Goal: Transaction & Acquisition: Download file/media

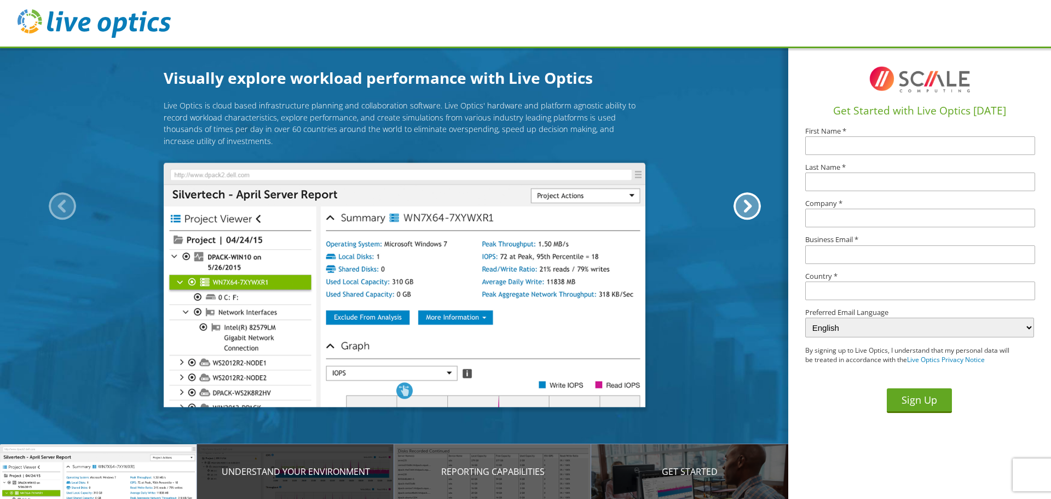
click at [334, 487] on div "Understand your environment" at bounding box center [295, 471] width 197 height 55
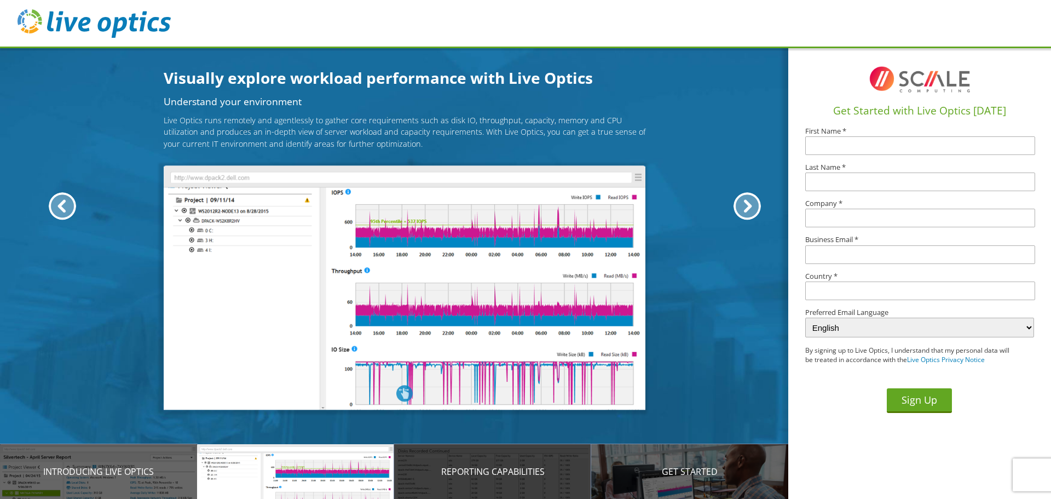
click at [439, 477] on p "Reporting Capabilities" at bounding box center [492, 471] width 197 height 13
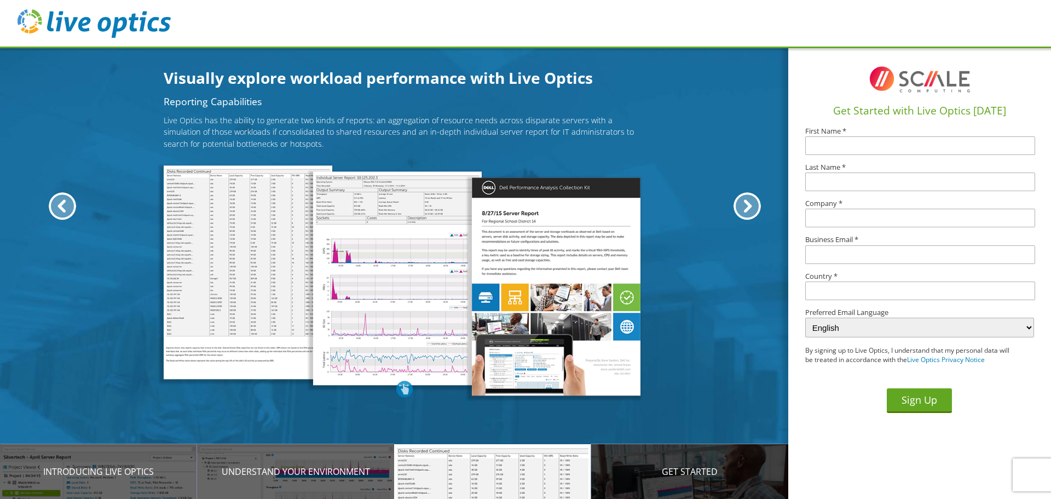
click at [634, 476] on p "Get Started" at bounding box center [689, 471] width 197 height 13
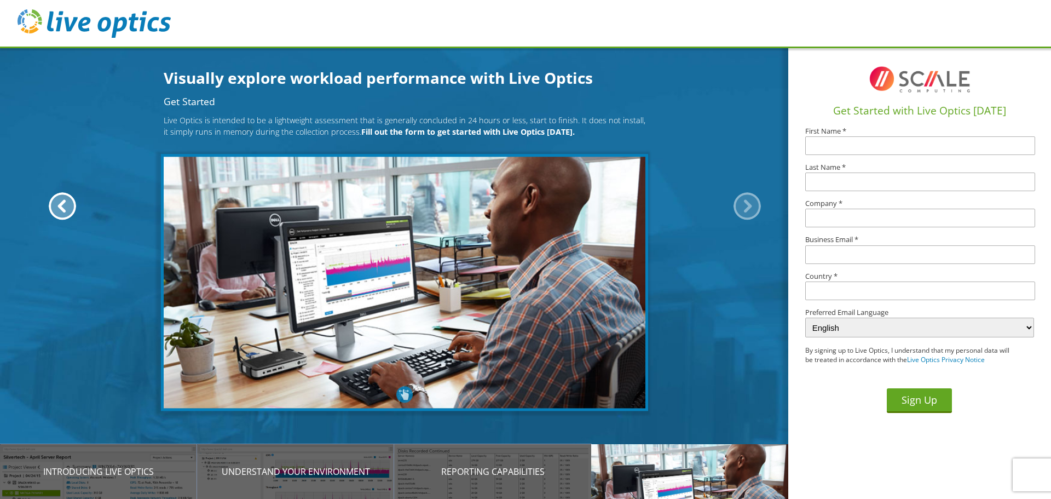
click at [850, 147] on input "text" at bounding box center [920, 145] width 230 height 19
click at [0, 0] on com-1password-button at bounding box center [0, 0] width 0 height 0
type input "Cliff"
type input "Whitcomb"
type input "Central Electric Co-op"
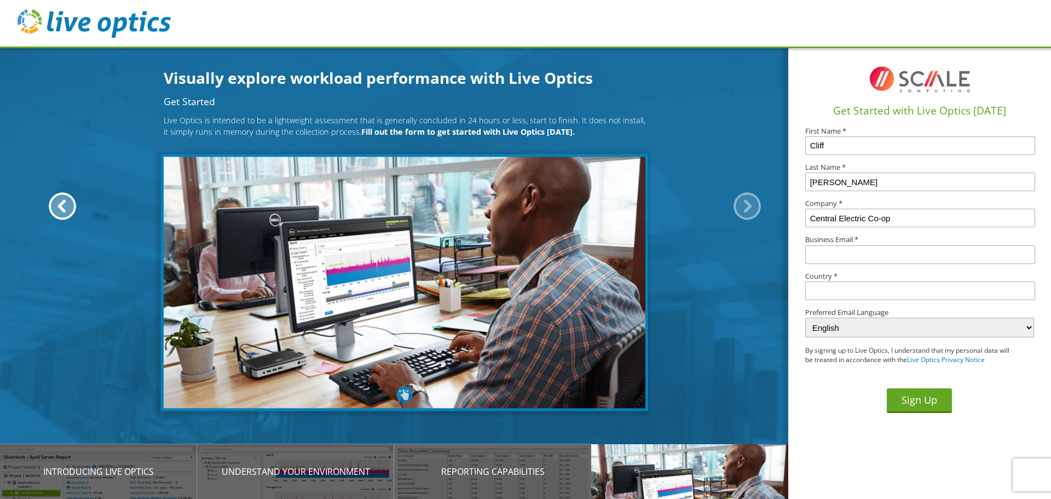
type input "cwhitcomb@central.coop"
type input "United States"
click at [923, 405] on button "Sign Up" at bounding box center [919, 400] width 65 height 25
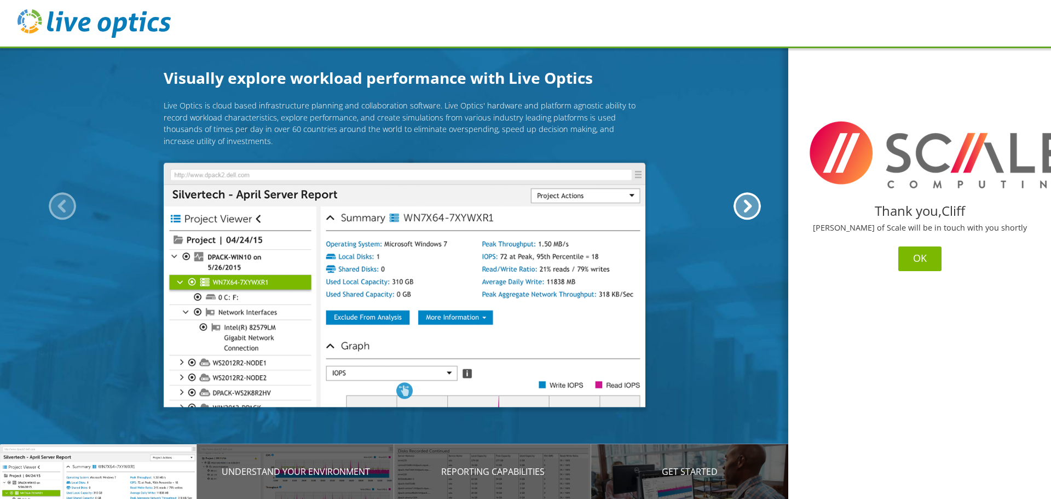
click at [918, 258] on button "OK" at bounding box center [920, 258] width 43 height 25
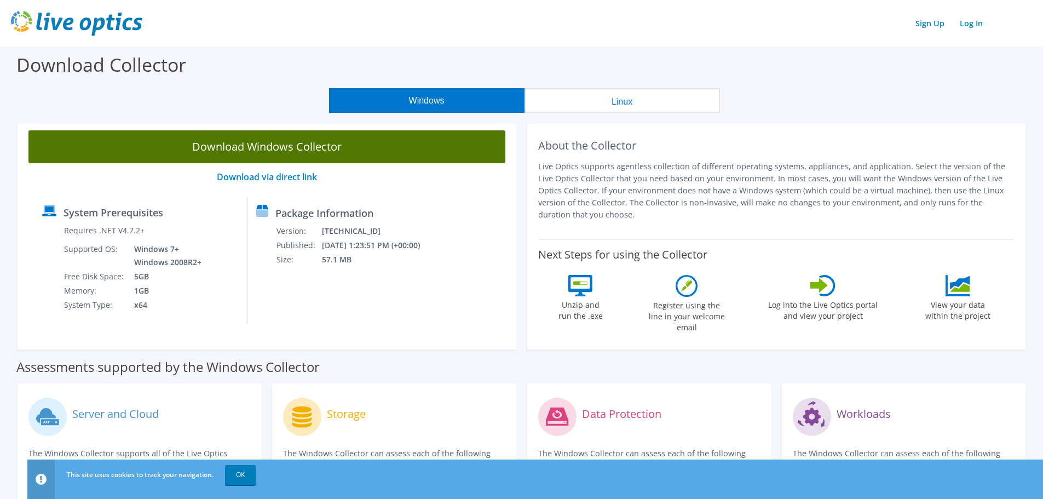
click at [305, 148] on link "Download Windows Collector" at bounding box center [266, 146] width 477 height 33
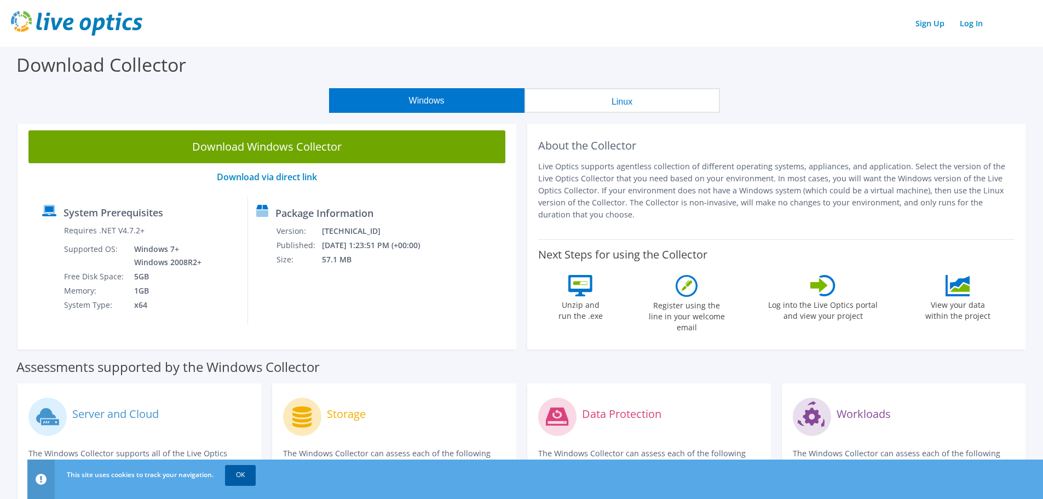
click at [239, 478] on link "OK" at bounding box center [240, 475] width 31 height 20
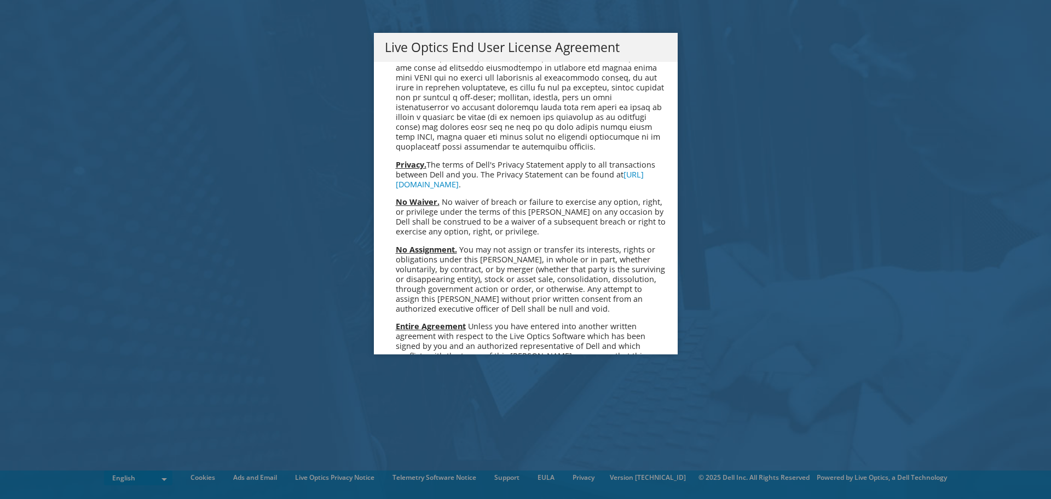
scroll to position [4140, 0]
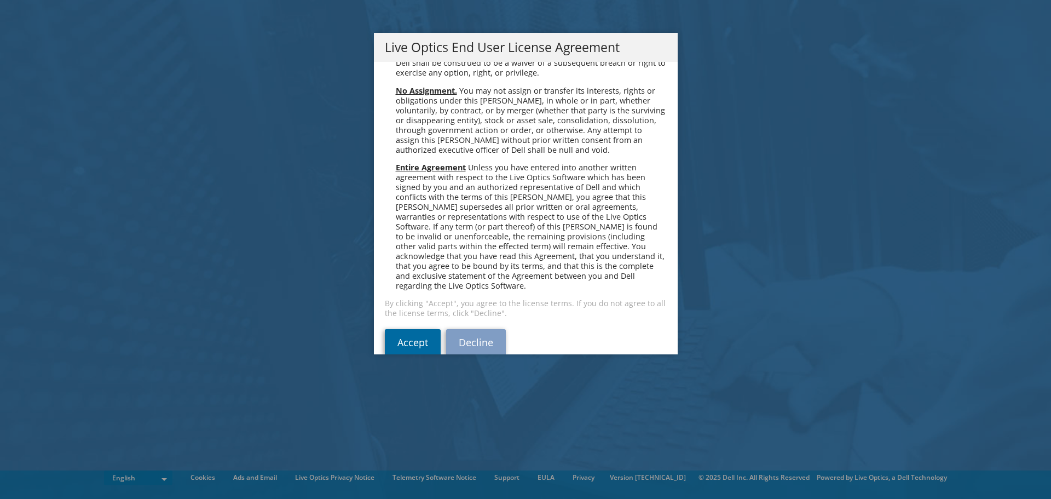
click at [410, 329] on link "Accept" at bounding box center [413, 342] width 56 height 26
